Goal: Task Accomplishment & Management: Complete application form

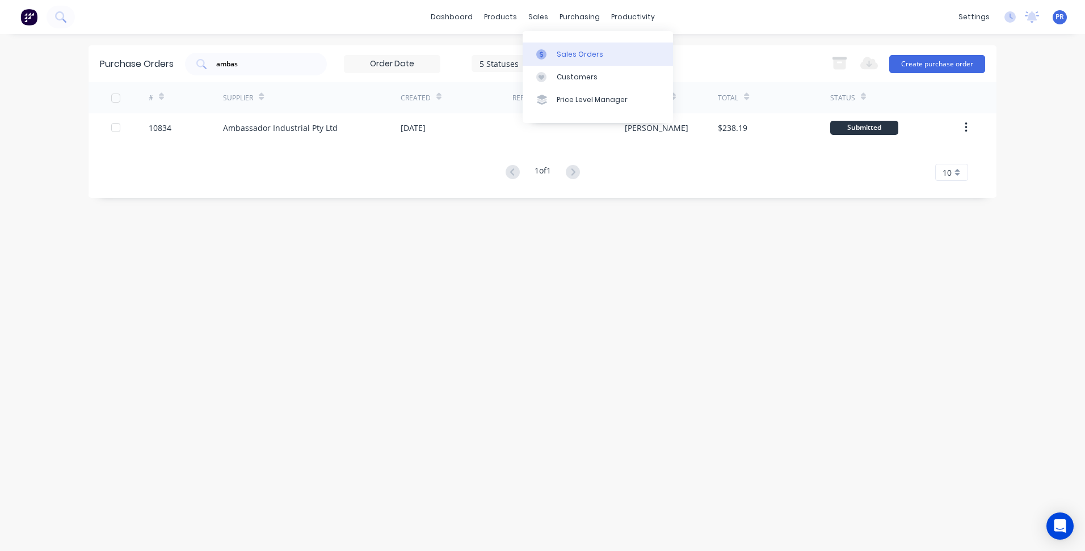
click at [557, 50] on div "Sales Orders" at bounding box center [580, 54] width 47 height 10
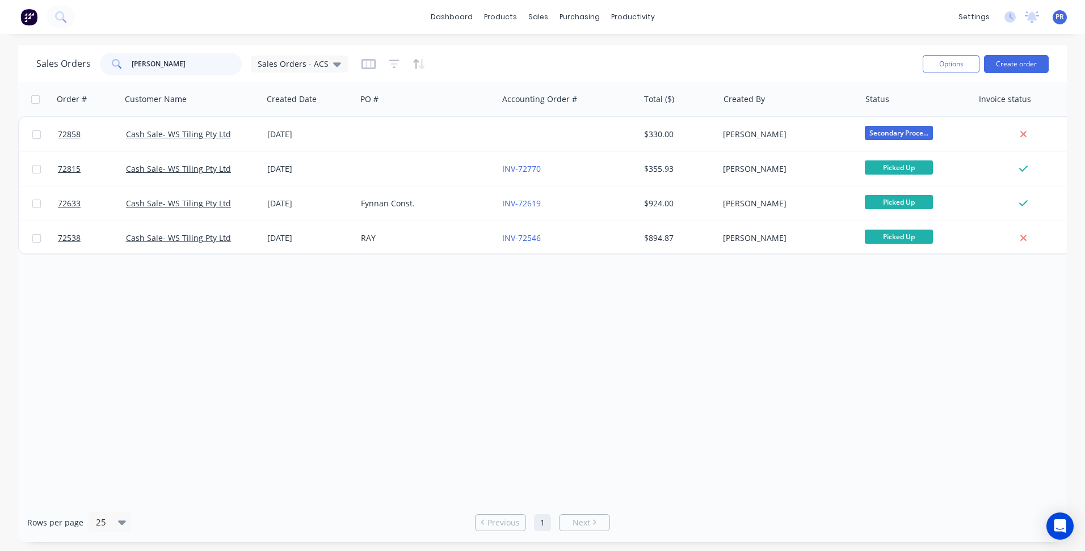
drag, startPoint x: 188, startPoint y: 60, endPoint x: 57, endPoint y: 56, distance: 131.7
click at [91, 56] on div "Sales Orders [PERSON_NAME] Sales Orders - ACS" at bounding box center [191, 64] width 311 height 23
click at [1040, 62] on button "Create order" at bounding box center [1016, 64] width 65 height 18
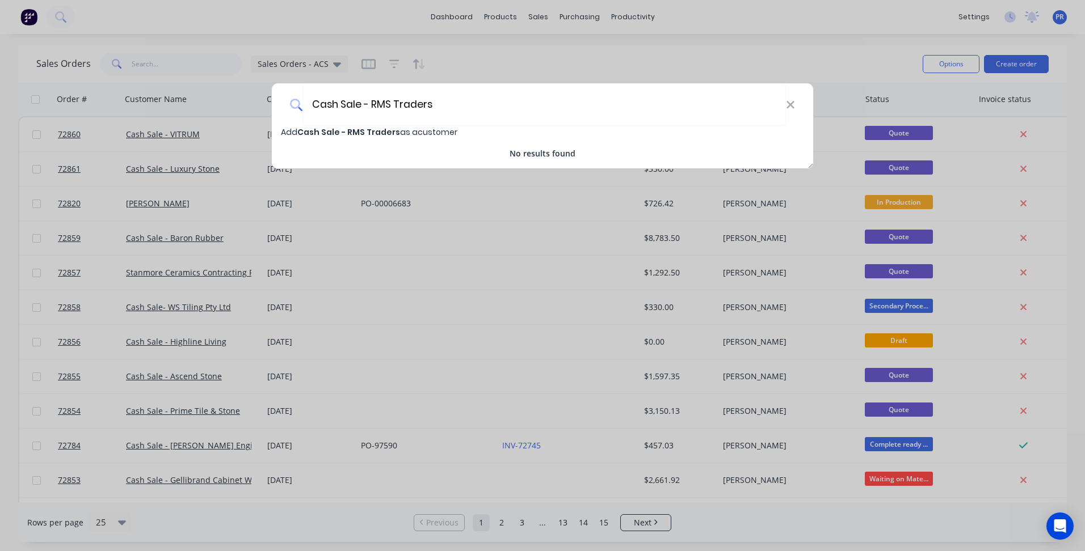
type input "Cash Sale - RMS Traders"
click at [376, 128] on span "Cash Sale - RMS Traders" at bounding box center [348, 132] width 103 height 11
select select "AU"
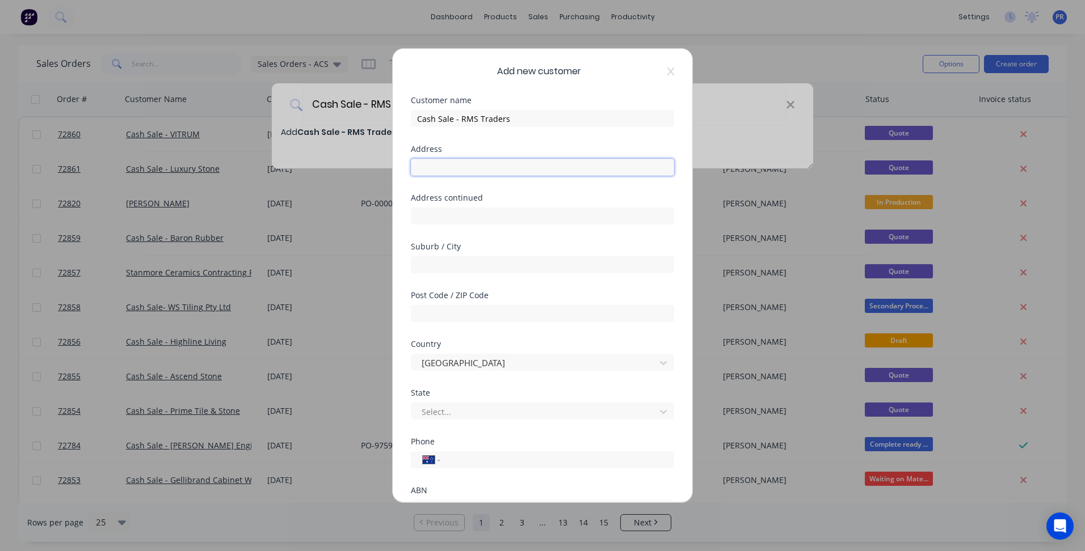
click at [479, 172] on input "text" at bounding box center [542, 167] width 263 height 17
type input "[STREET_ADDRESS]"
type input "[GEOGRAPHIC_DATA]"
type input "3"
drag, startPoint x: 491, startPoint y: 167, endPoint x: 255, endPoint y: 193, distance: 237.4
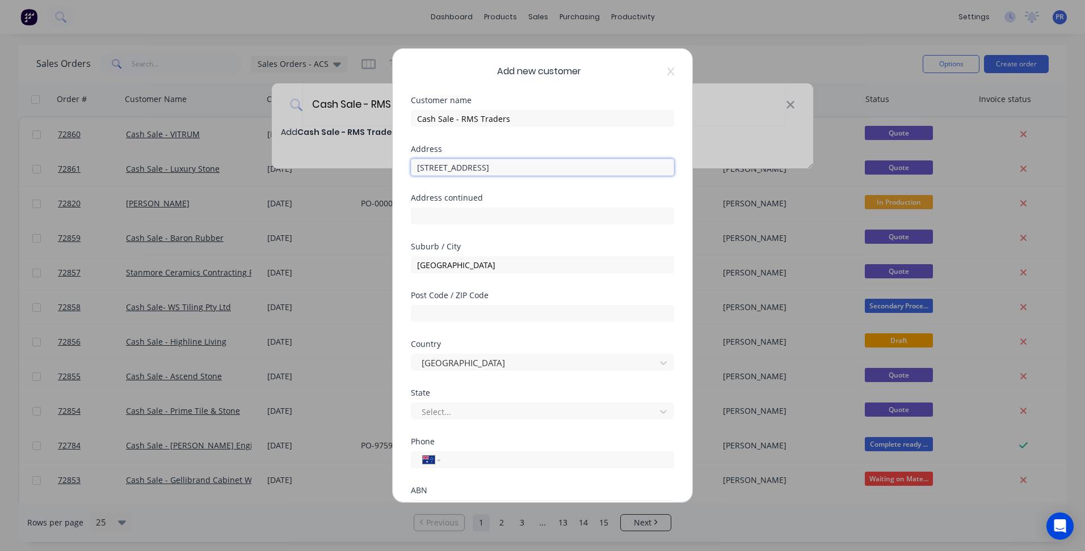
click at [290, 172] on div "Add new customer Customer name Cash Sale - RMS Traders Address [STREET_ADDRESS]…" at bounding box center [542, 275] width 1085 height 551
click at [456, 415] on div at bounding box center [534, 412] width 229 height 14
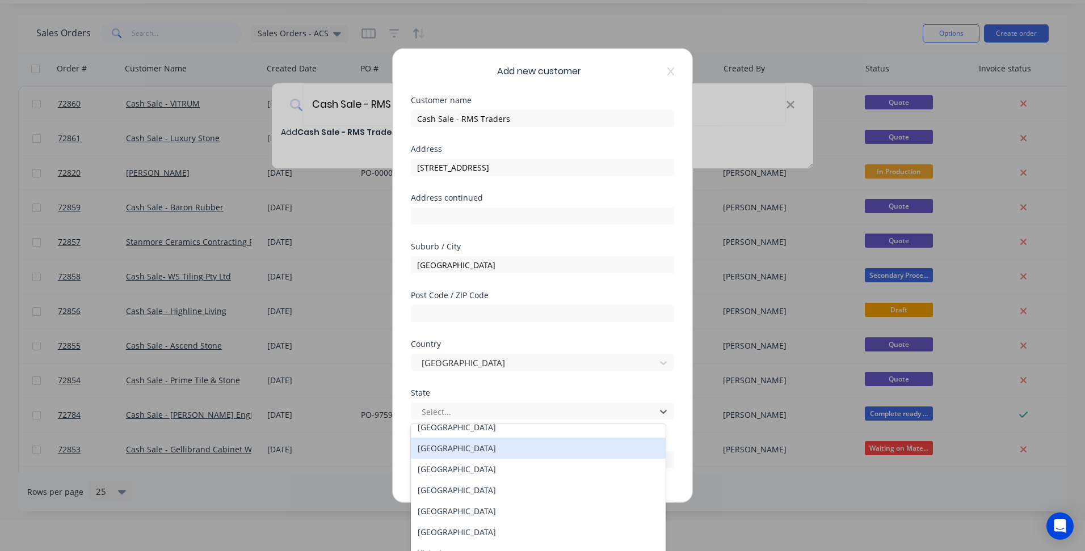
scroll to position [19, 0]
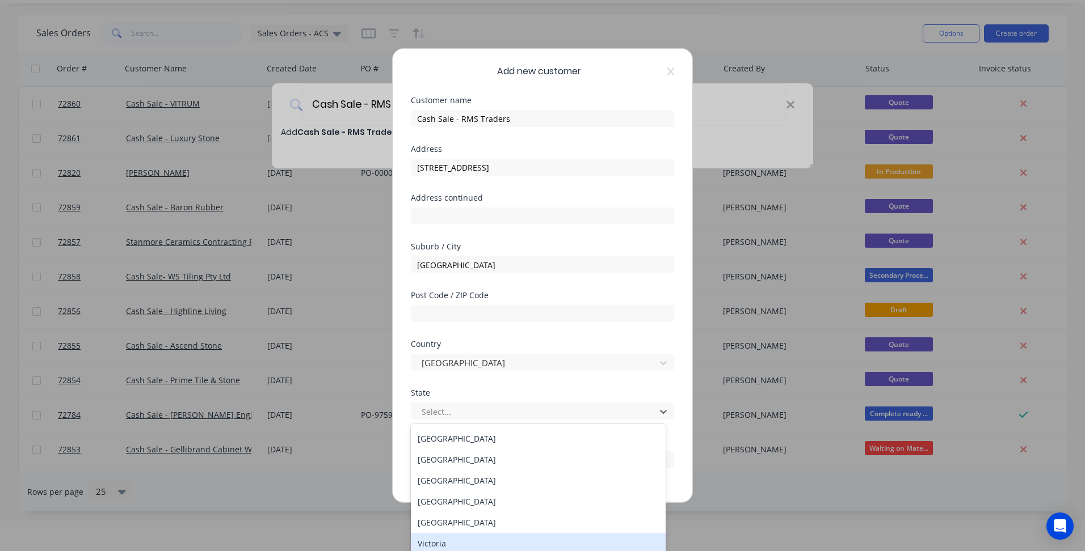
click at [454, 542] on div "Victoria" at bounding box center [538, 543] width 255 height 21
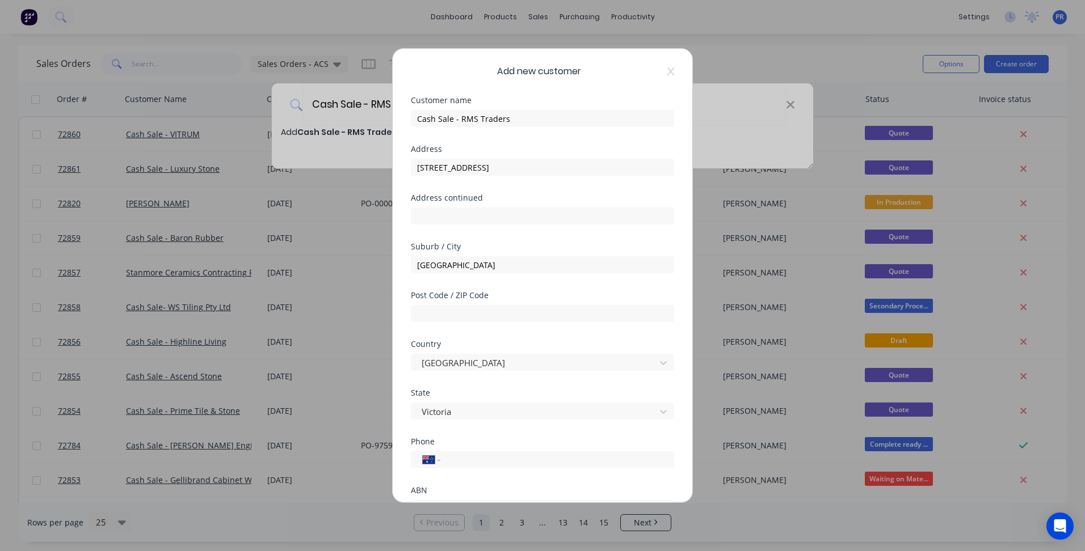
click at [464, 299] on div "Post Code / ZIP Code" at bounding box center [542, 296] width 263 height 8
click at [462, 314] on input "text" at bounding box center [542, 313] width 263 height 17
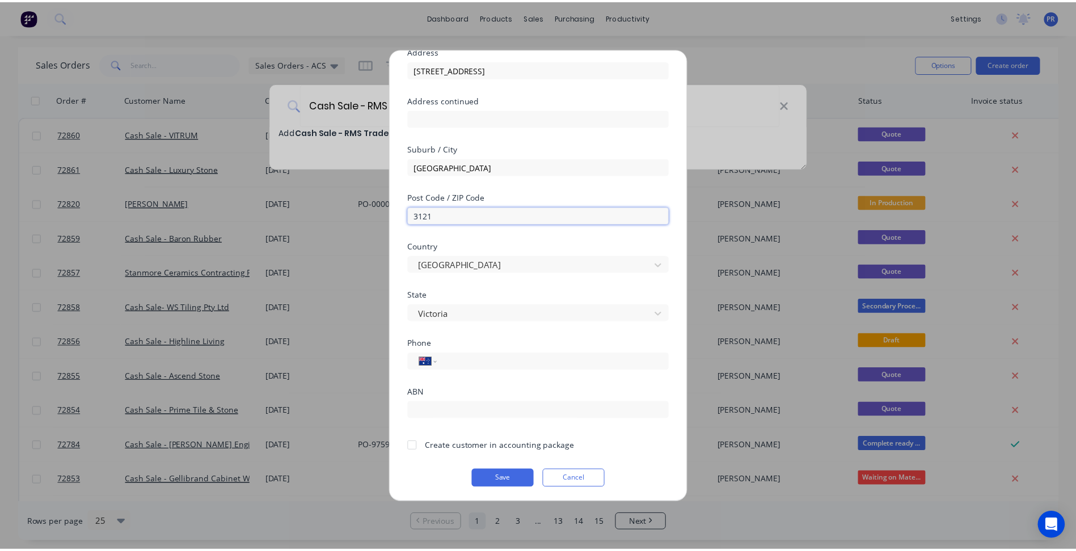
scroll to position [100, 0]
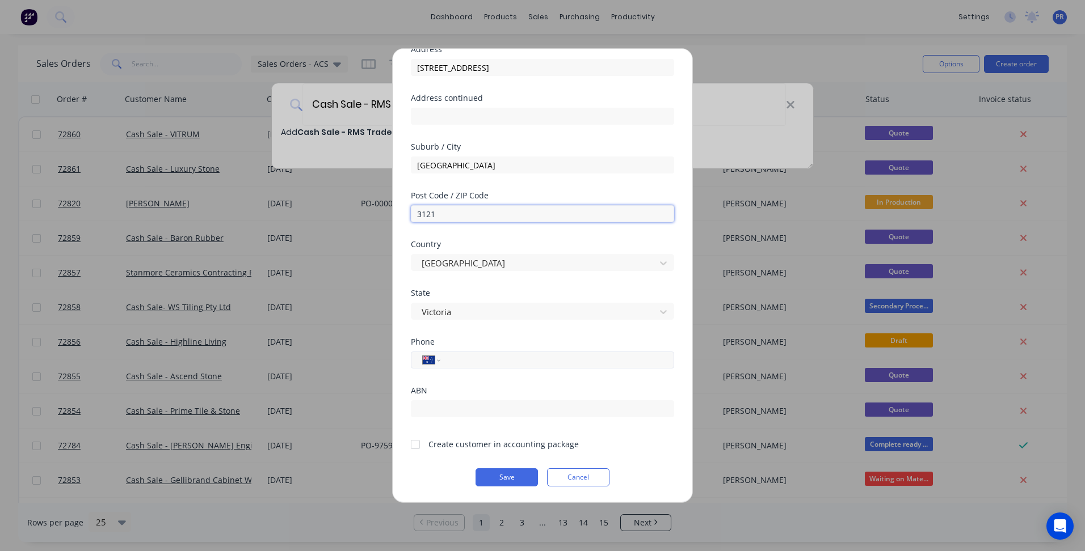
type input "3121"
click at [458, 367] on div "International [GEOGRAPHIC_DATA] [GEOGRAPHIC_DATA] [GEOGRAPHIC_DATA] [GEOGRAPHIC…" at bounding box center [542, 360] width 263 height 17
click at [474, 360] on input "tel" at bounding box center [555, 360] width 214 height 13
type input "[PHONE_NUMBER]"
click at [448, 408] on input "text" at bounding box center [542, 409] width 263 height 17
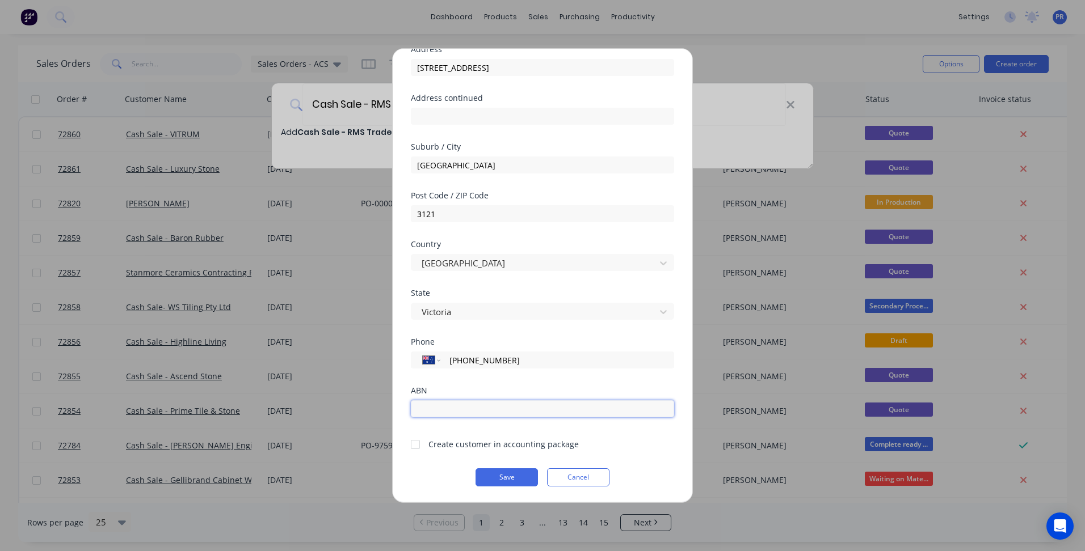
paste input "16 0810 893 21"
type input "16 0810 893 21"
click at [416, 442] on div at bounding box center [415, 444] width 23 height 23
click at [504, 480] on button "Save" at bounding box center [506, 478] width 62 height 18
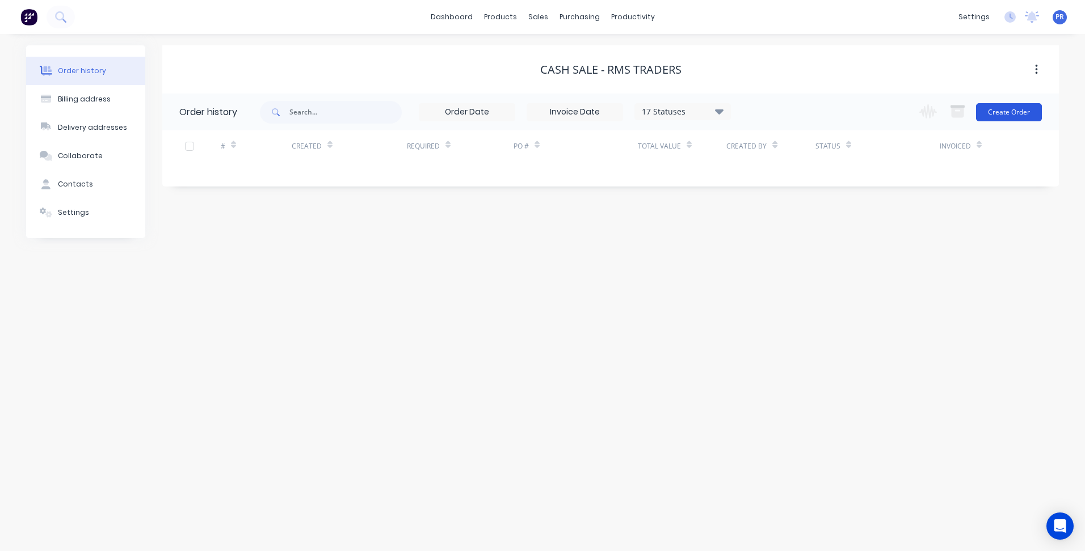
click at [1032, 111] on button "Create Order" at bounding box center [1009, 112] width 66 height 18
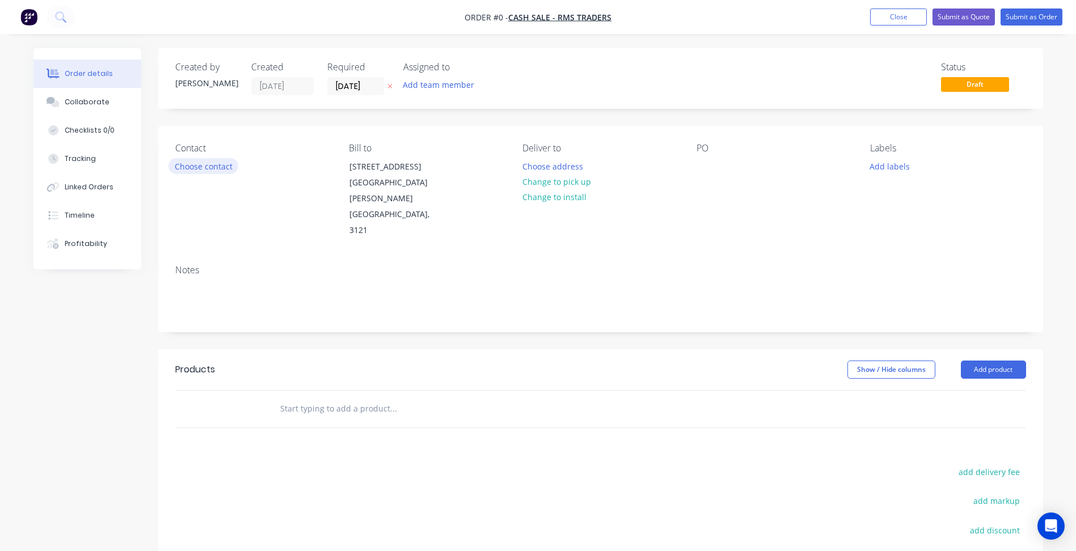
click at [214, 164] on button "Choose contact" at bounding box center [203, 165] width 70 height 15
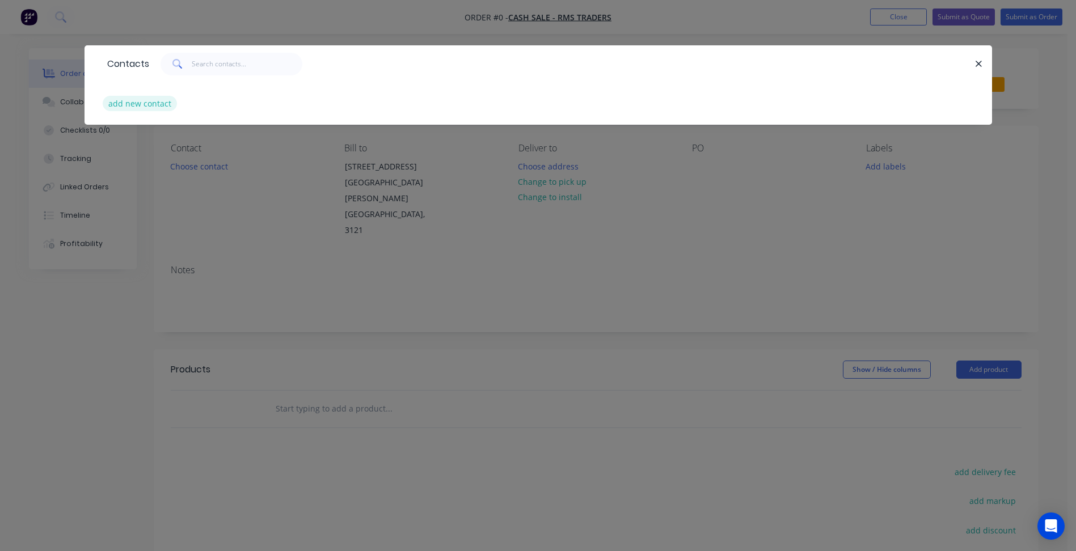
click at [154, 105] on button "add new contact" at bounding box center [140, 103] width 75 height 15
select select "AU"
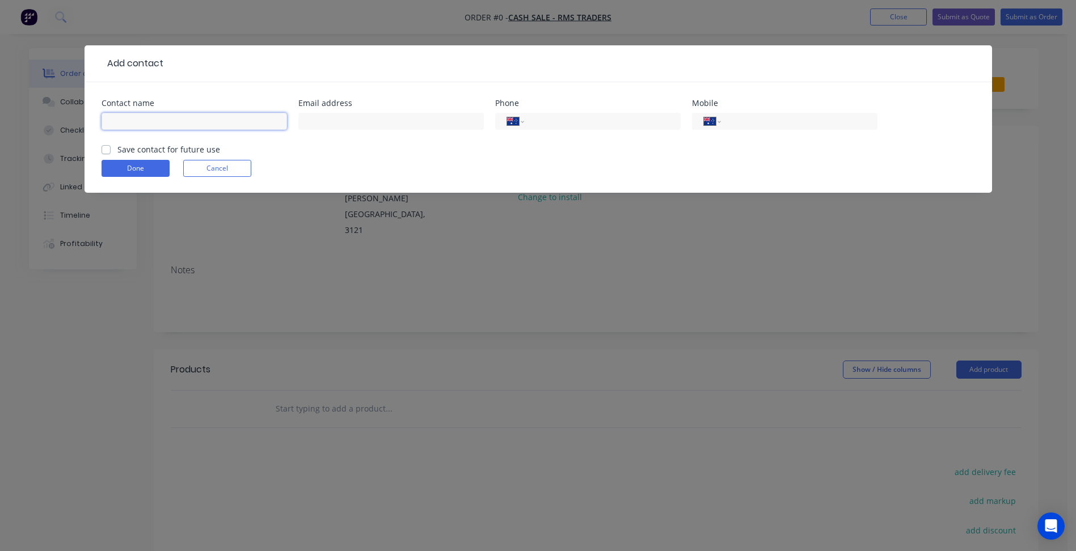
click at [147, 125] on input "text" at bounding box center [195, 121] width 186 height 17
type input "[PERSON_NAME] [PERSON_NAME]"
click at [337, 119] on input "text" at bounding box center [391, 121] width 186 height 17
drag, startPoint x: 750, startPoint y: 127, endPoint x: 738, endPoint y: 127, distance: 11.9
click at [750, 127] on input "tel" at bounding box center [797, 121] width 136 height 13
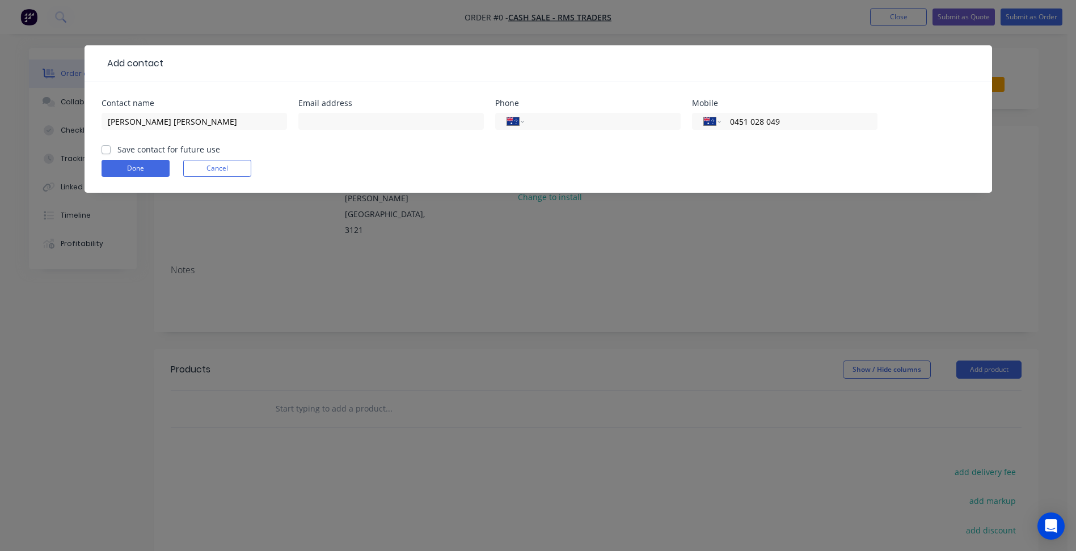
type input "0451 028 049"
click at [120, 151] on label "Save contact for future use" at bounding box center [168, 150] width 103 height 12
click at [111, 151] on input "Save contact for future use" at bounding box center [106, 149] width 9 height 11
checkbox input "true"
click at [135, 166] on button "Done" at bounding box center [136, 168] width 68 height 17
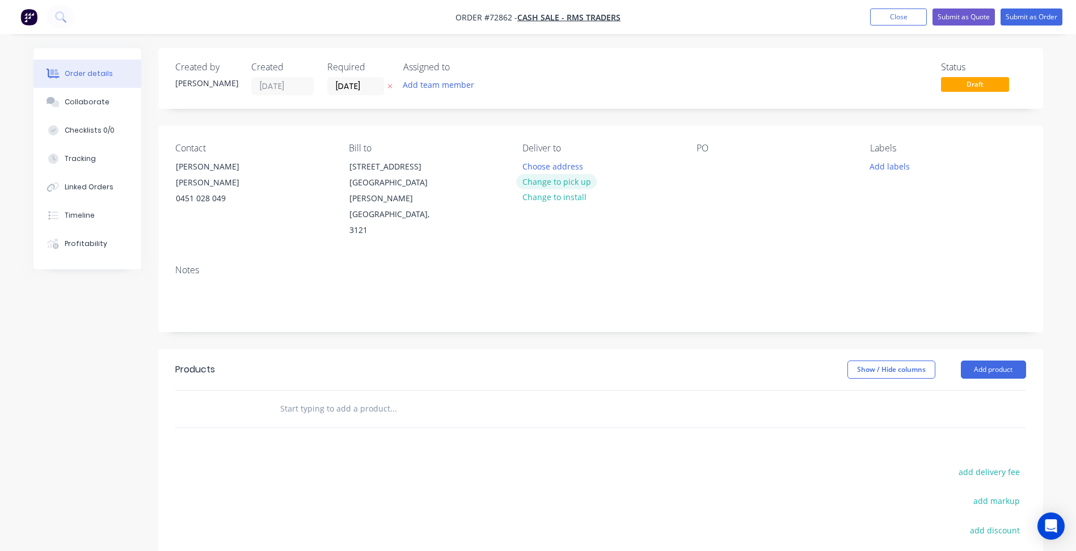
click at [557, 184] on button "Change to pick up" at bounding box center [556, 181] width 81 height 15
click at [360, 86] on input "[DATE]" at bounding box center [356, 86] width 56 height 17
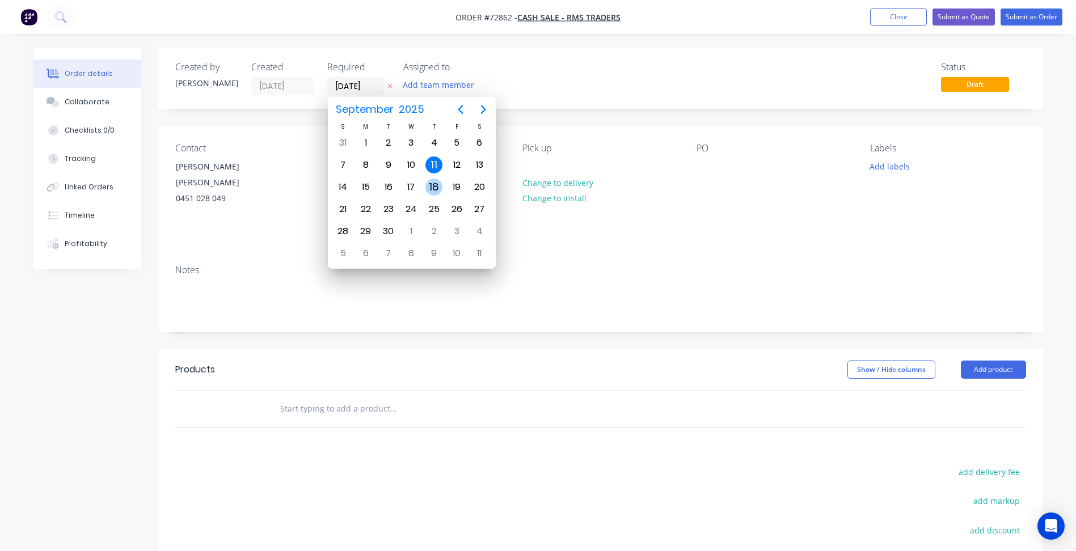
click at [435, 187] on div "18" at bounding box center [433, 187] width 17 height 17
type input "[DATE]"
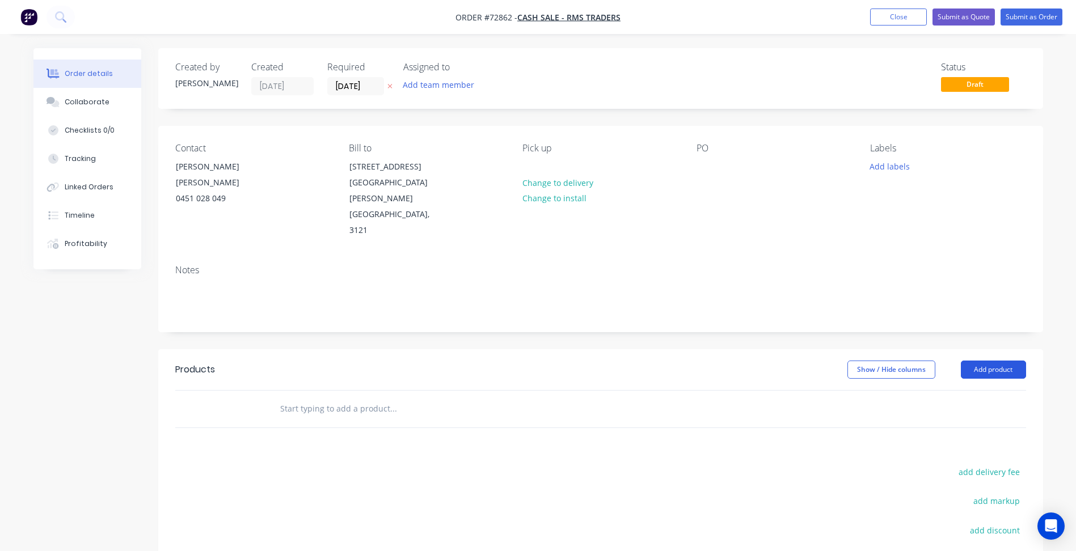
click at [995, 361] on button "Add product" at bounding box center [993, 370] width 65 height 18
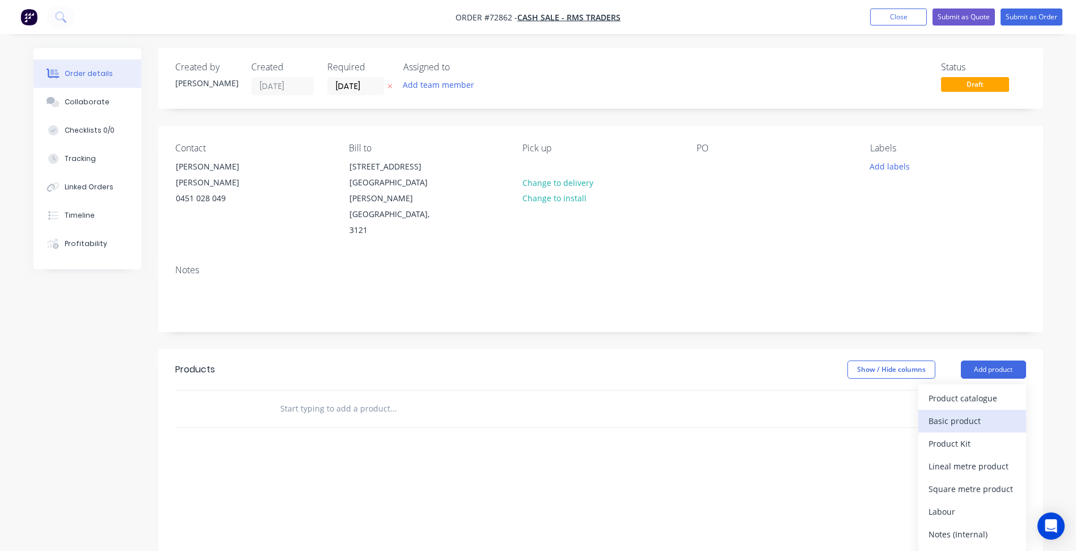
click at [964, 413] on div "Basic product" at bounding box center [972, 421] width 87 height 16
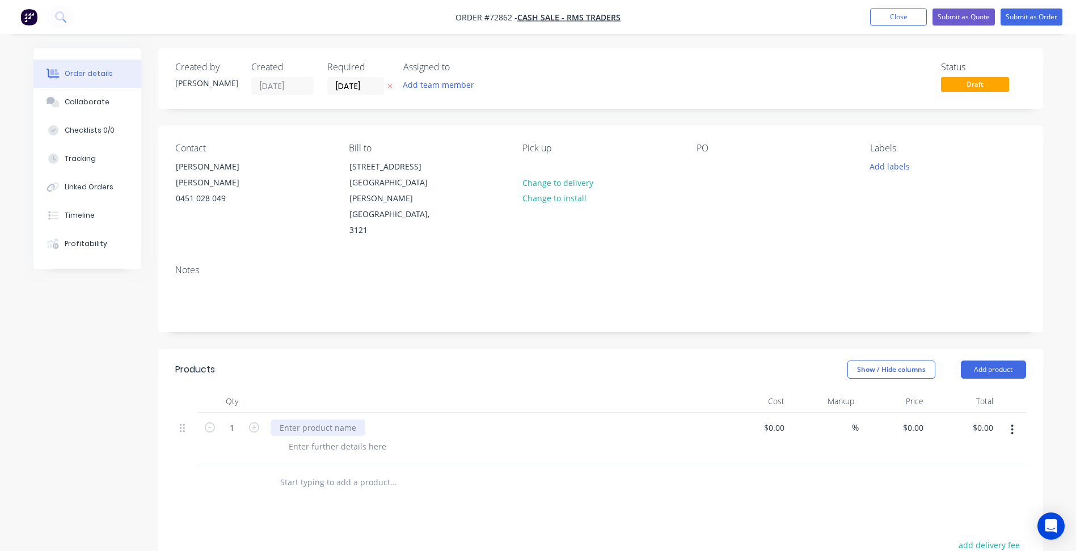
click at [323, 420] on div at bounding box center [318, 428] width 95 height 16
click at [334, 439] on div at bounding box center [338, 447] width 116 height 16
click at [335, 439] on div at bounding box center [338, 447] width 116 height 16
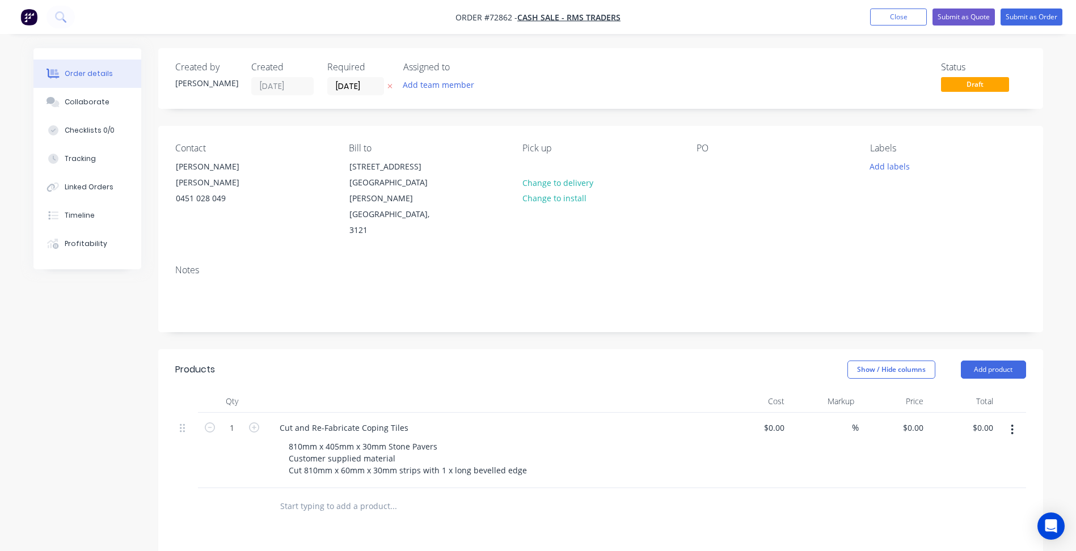
click at [1035, 349] on header "Products Show / Hide columns Add product" at bounding box center [600, 369] width 885 height 41
click at [1007, 361] on button "Add product" at bounding box center [993, 370] width 65 height 18
click at [974, 390] on div "Product catalogue" at bounding box center [972, 398] width 87 height 16
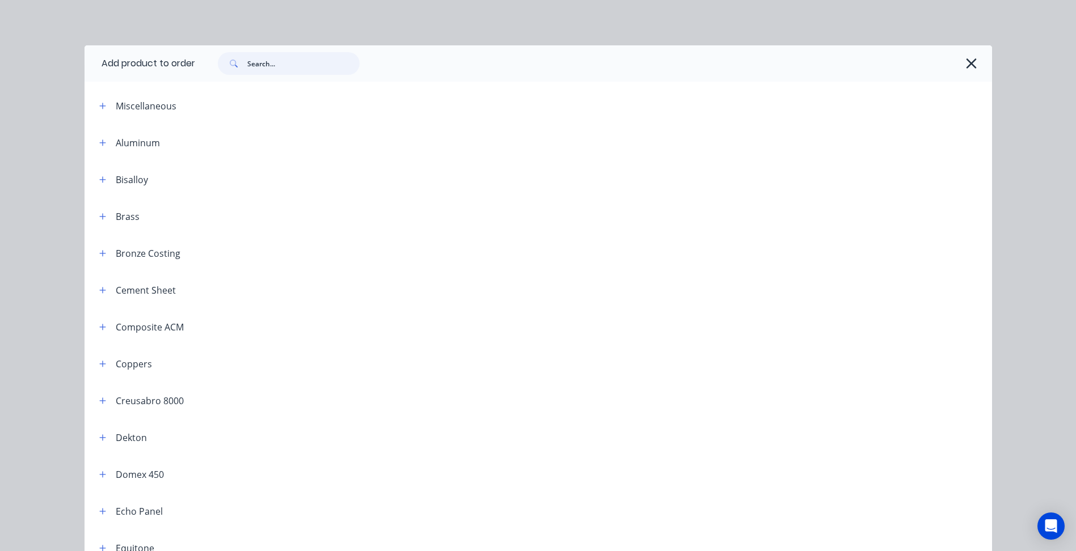
click at [281, 63] on input "text" at bounding box center [303, 63] width 112 height 23
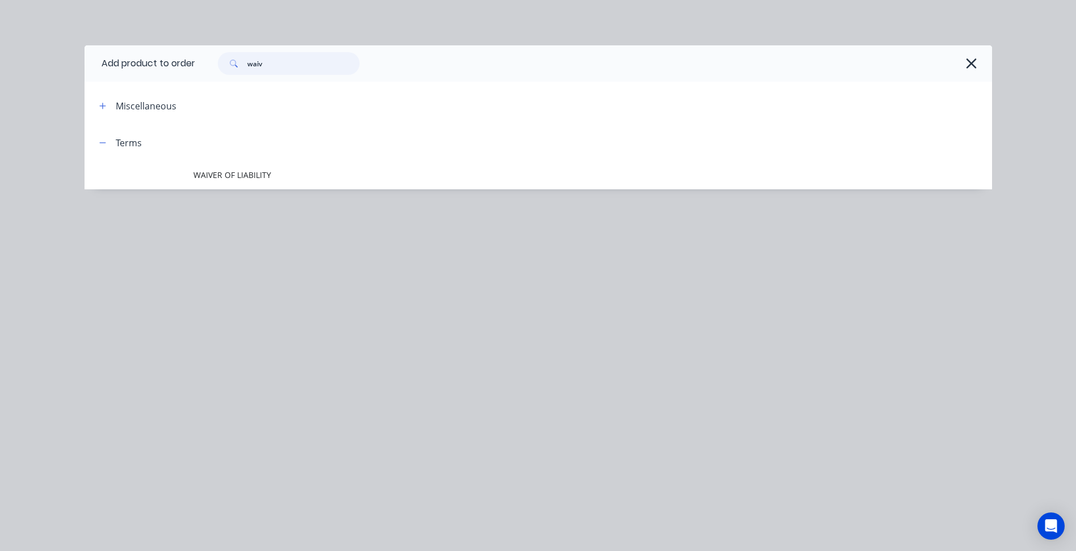
type input "waiv"
click at [238, 175] on span "WAIVER OF LIABILITY" at bounding box center [512, 175] width 639 height 12
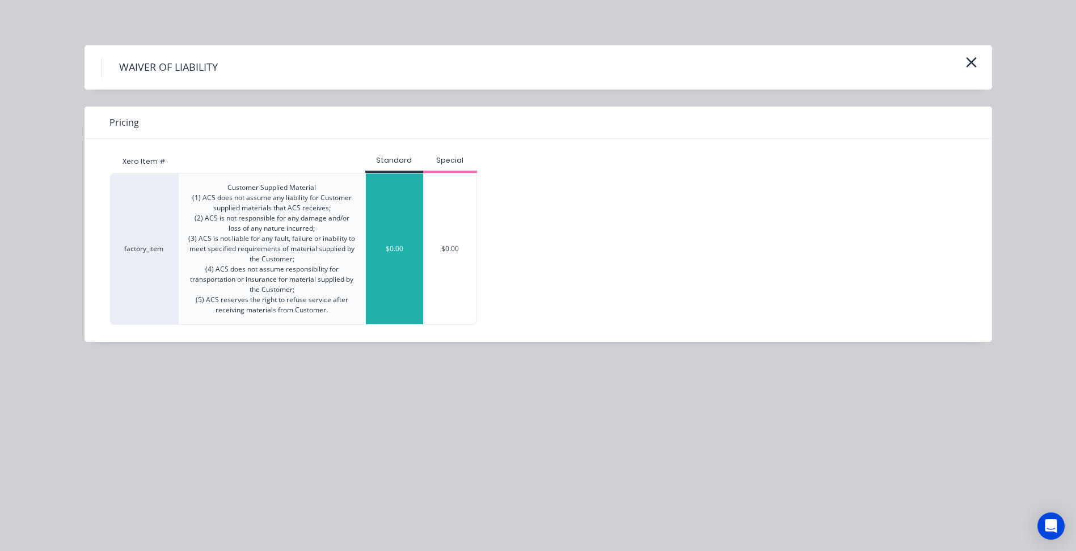
click at [393, 225] on div "$0.00" at bounding box center [394, 249] width 57 height 151
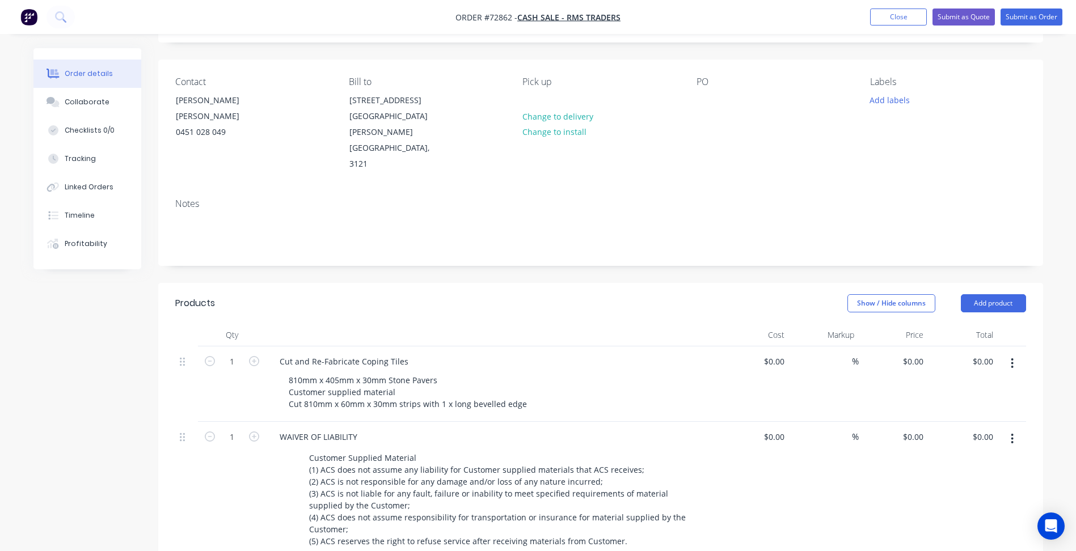
scroll to position [113, 0]
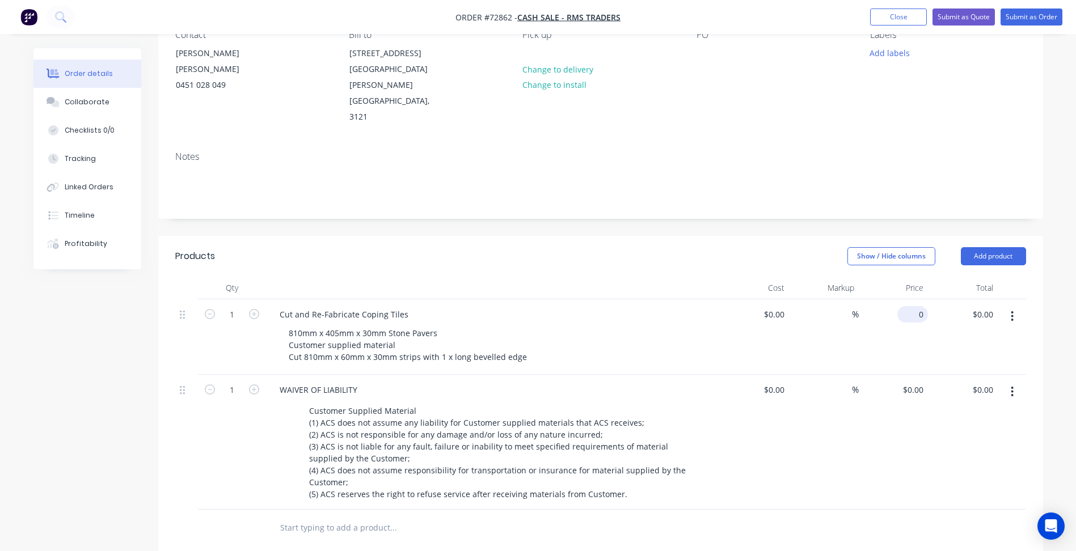
click at [918, 306] on input "0" at bounding box center [915, 314] width 26 height 16
type input "$0.00"
click at [227, 306] on input "1" at bounding box center [231, 314] width 29 height 17
type input "2"
click at [912, 306] on div "0 $0.00" at bounding box center [912, 314] width 31 height 16
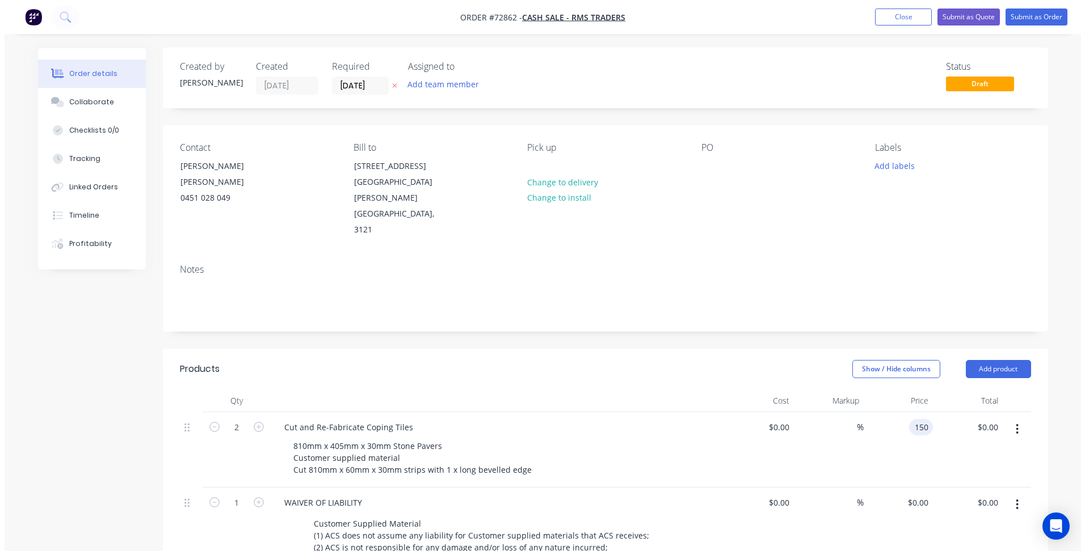
scroll to position [0, 0]
type input "$150.00"
type input "$300.00"
click at [1031, 23] on button "Submit as Order" at bounding box center [1032, 17] width 62 height 17
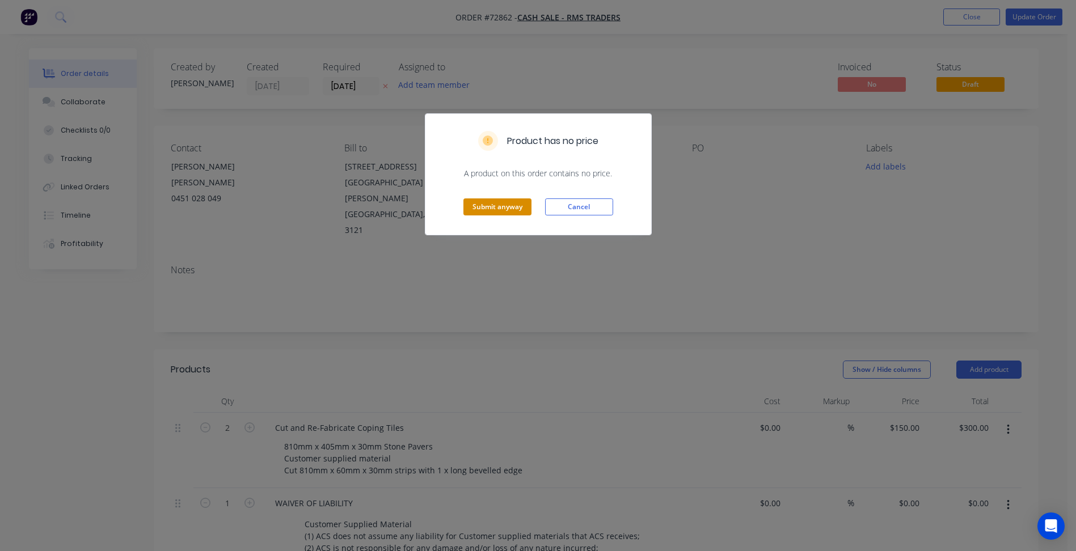
click at [513, 205] on button "Submit anyway" at bounding box center [497, 207] width 68 height 17
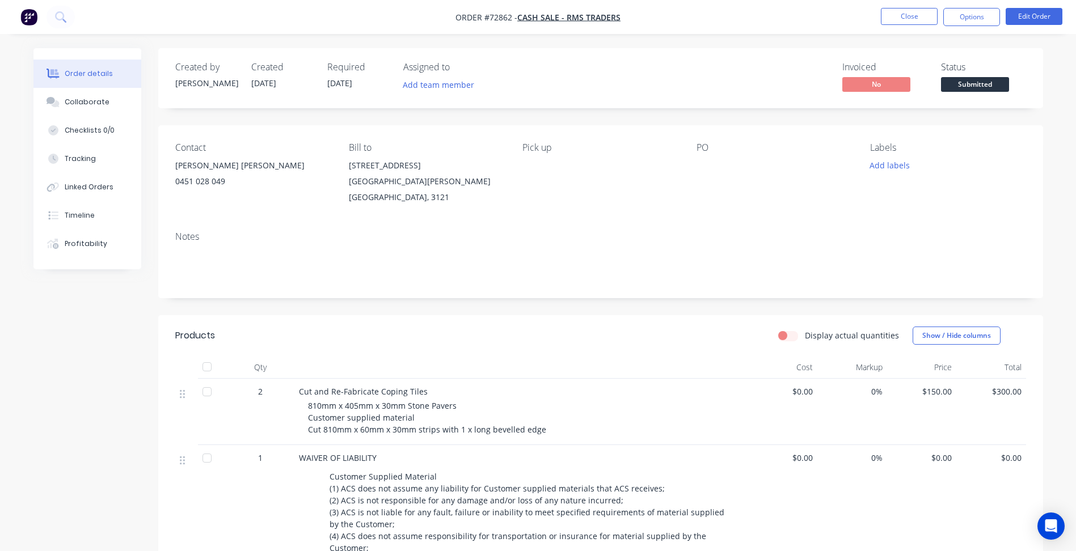
click at [982, 87] on span "Submitted" at bounding box center [975, 84] width 68 height 14
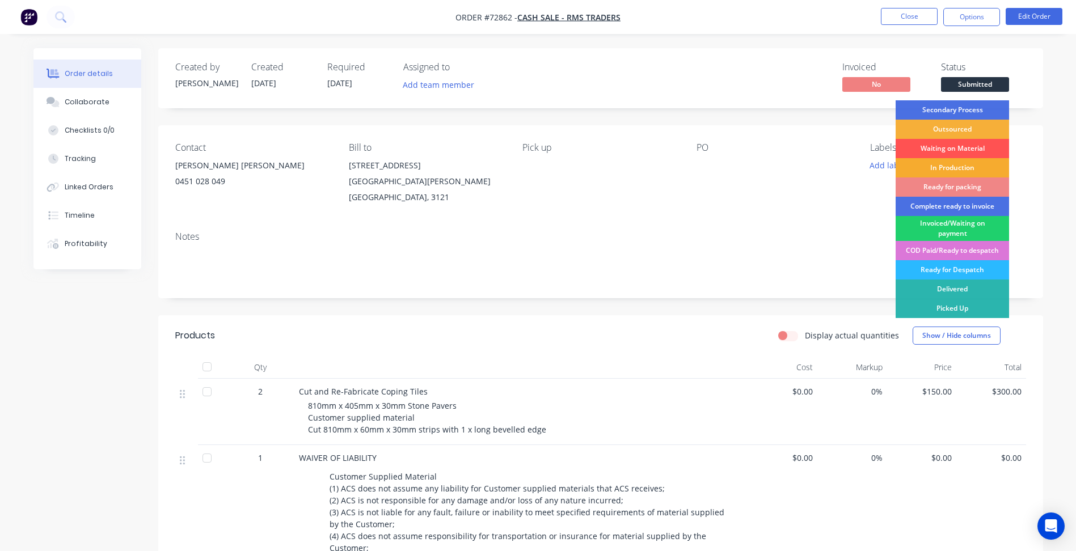
click at [949, 167] on div "In Production" at bounding box center [952, 167] width 113 height 19
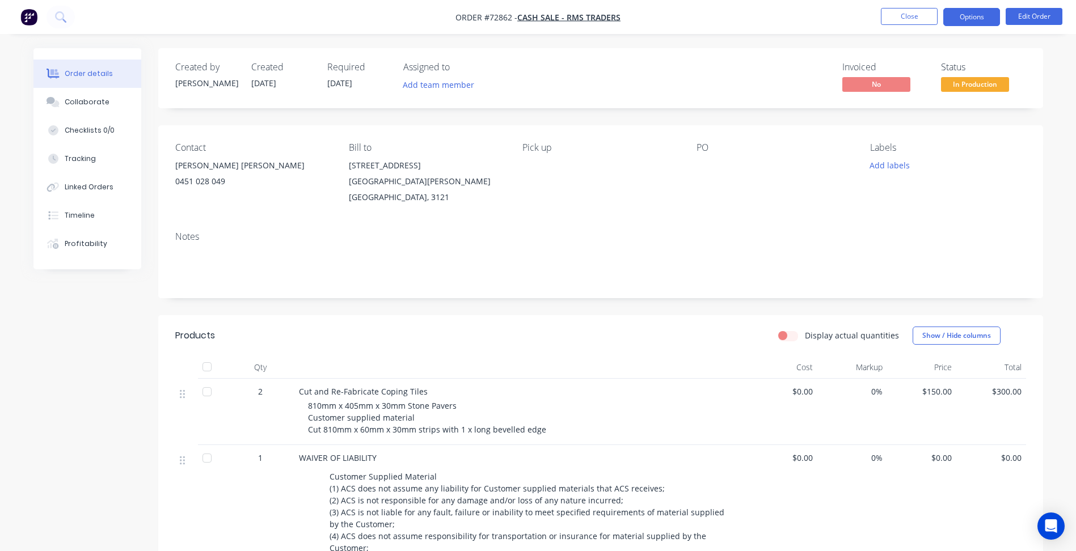
click at [964, 22] on button "Options" at bounding box center [971, 17] width 57 height 18
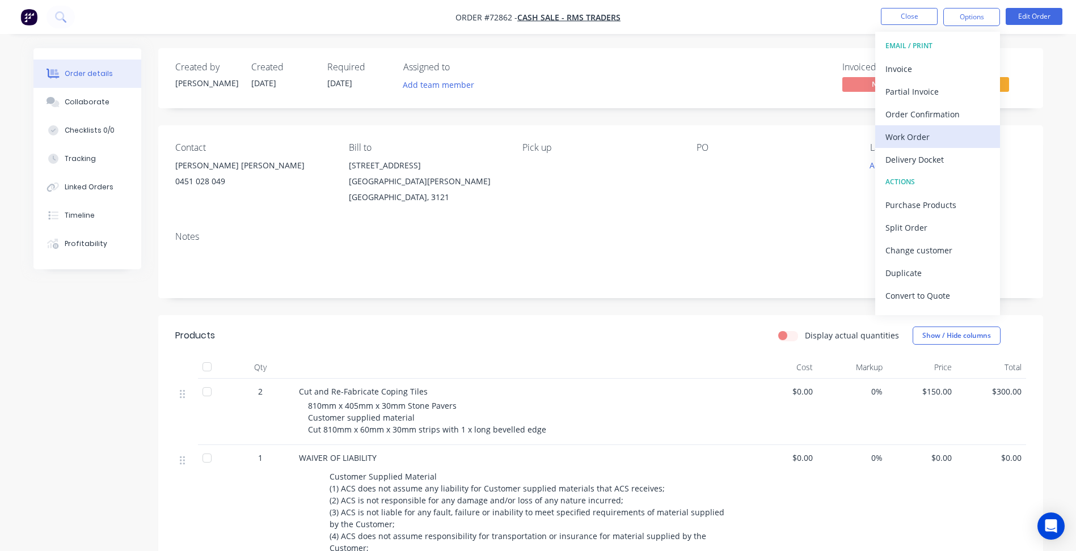
click at [954, 131] on div "Work Order" at bounding box center [938, 137] width 104 height 16
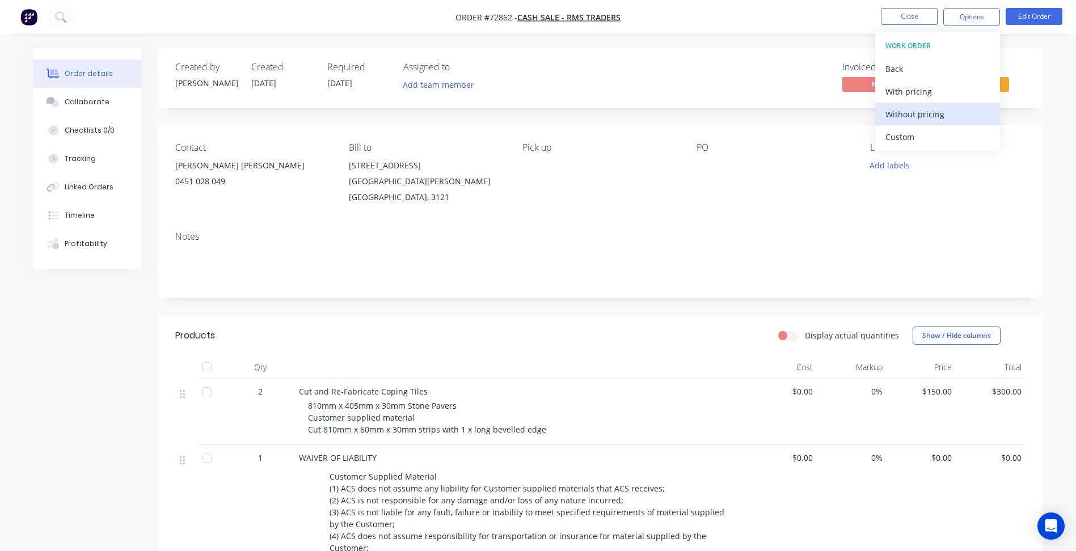
click at [921, 113] on div "Without pricing" at bounding box center [938, 114] width 104 height 16
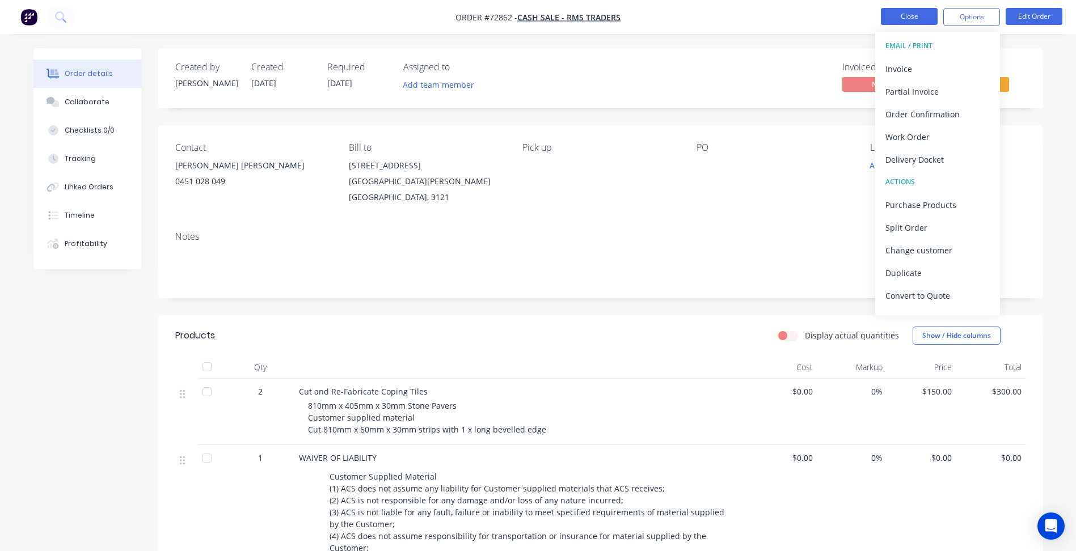
click at [914, 17] on button "Close" at bounding box center [909, 16] width 57 height 17
